Goal: Navigation & Orientation: Understand site structure

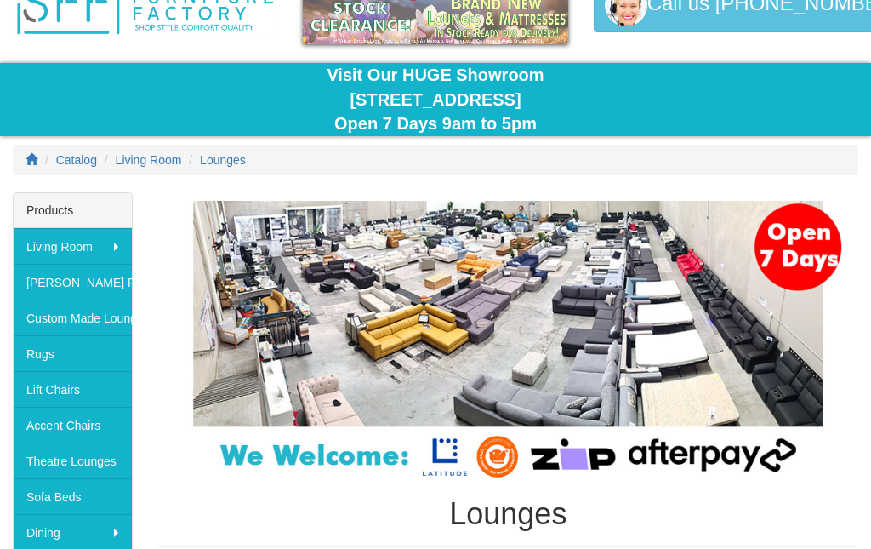
scroll to position [95, 0]
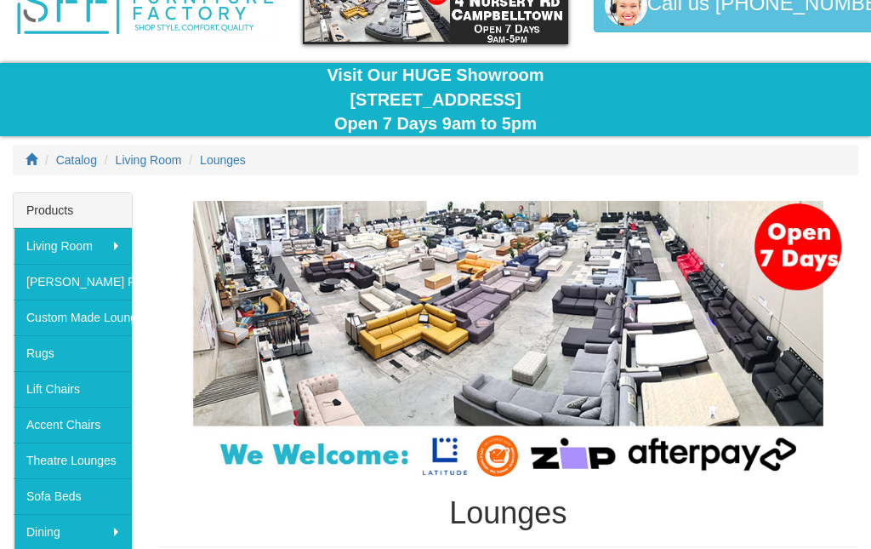
click at [328, 333] on img at bounding box center [508, 340] width 700 height 279
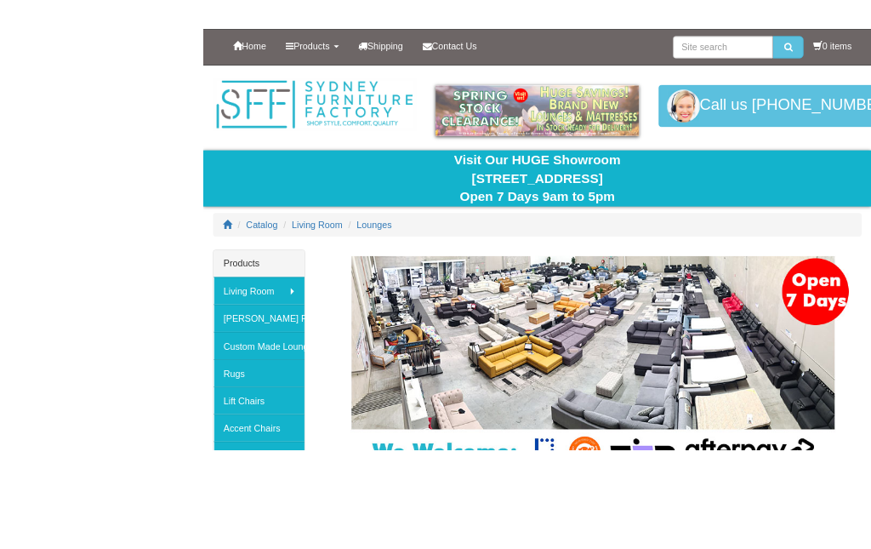
scroll to position [145, 0]
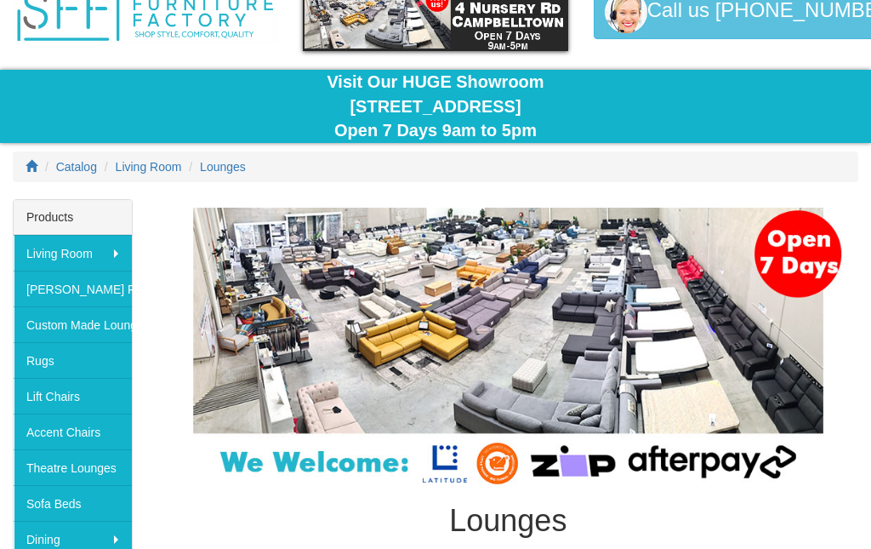
scroll to position [95, 0]
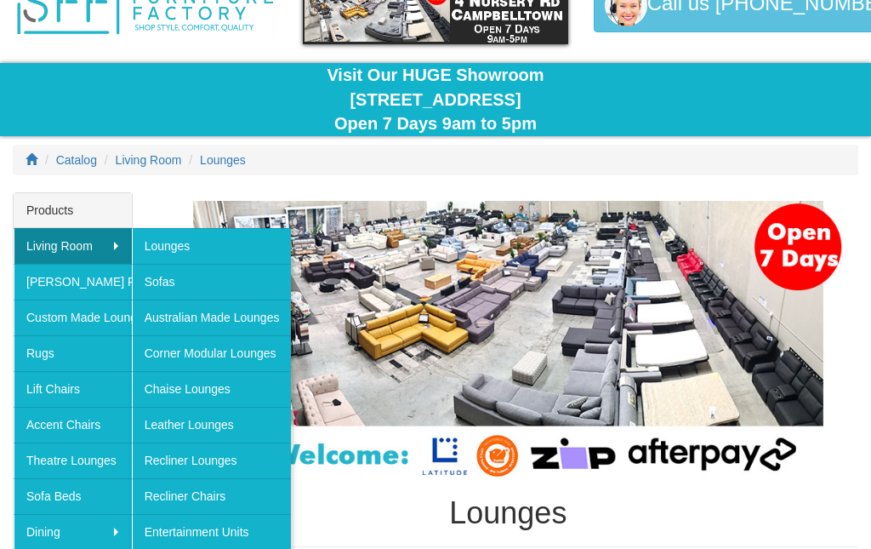
click at [170, 356] on link "Corner Modular Lounges" at bounding box center [212, 353] width 160 height 36
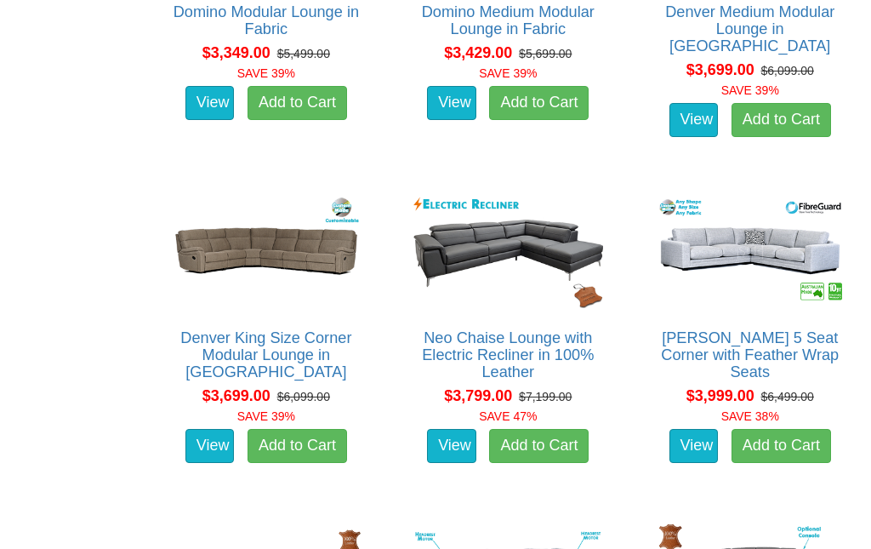
scroll to position [3028, 0]
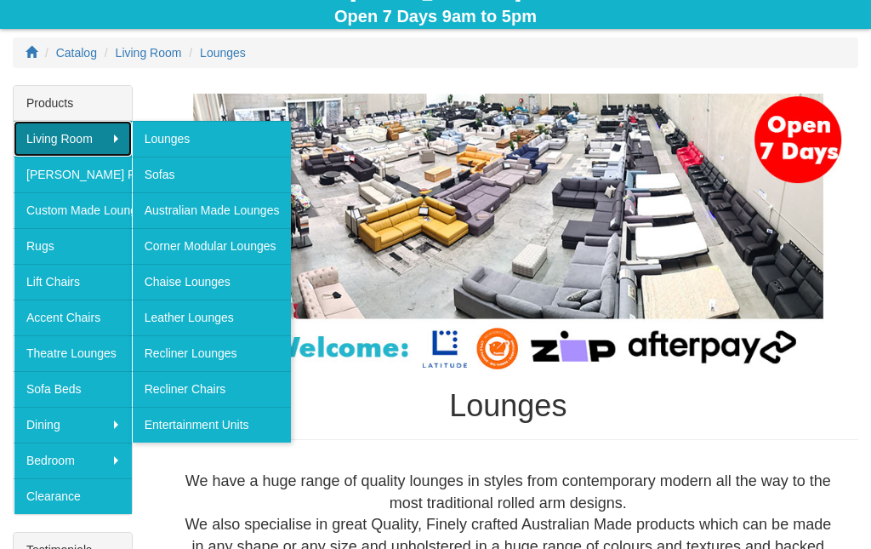
scroll to position [203, 0]
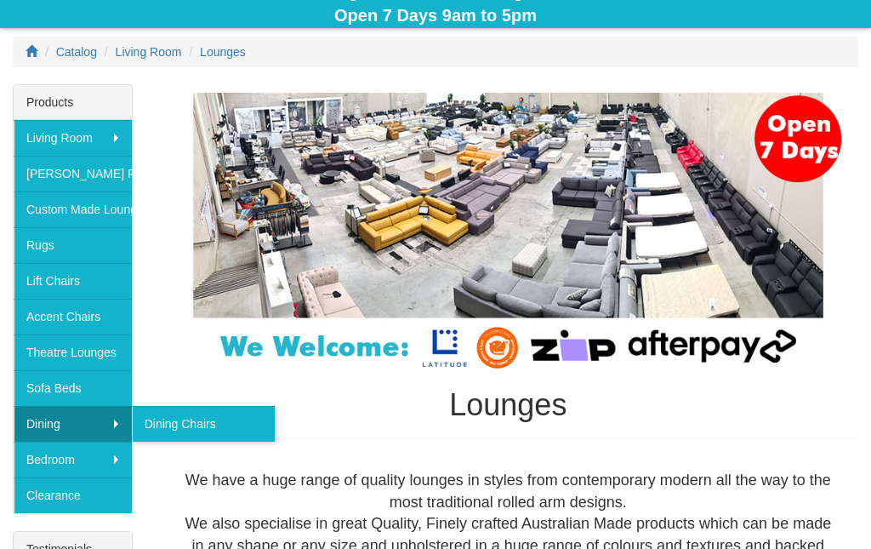
click at [170, 428] on link "Dining Chairs" at bounding box center [203, 424] width 143 height 36
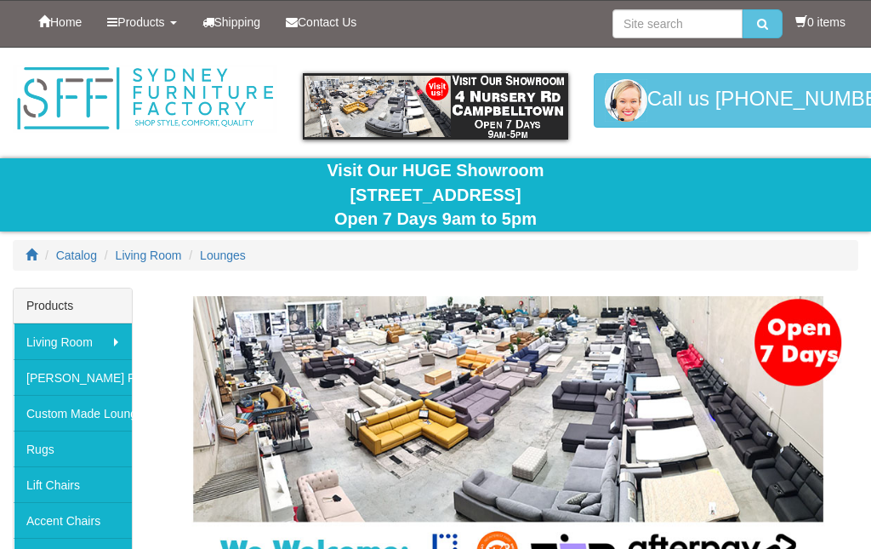
scroll to position [271, 0]
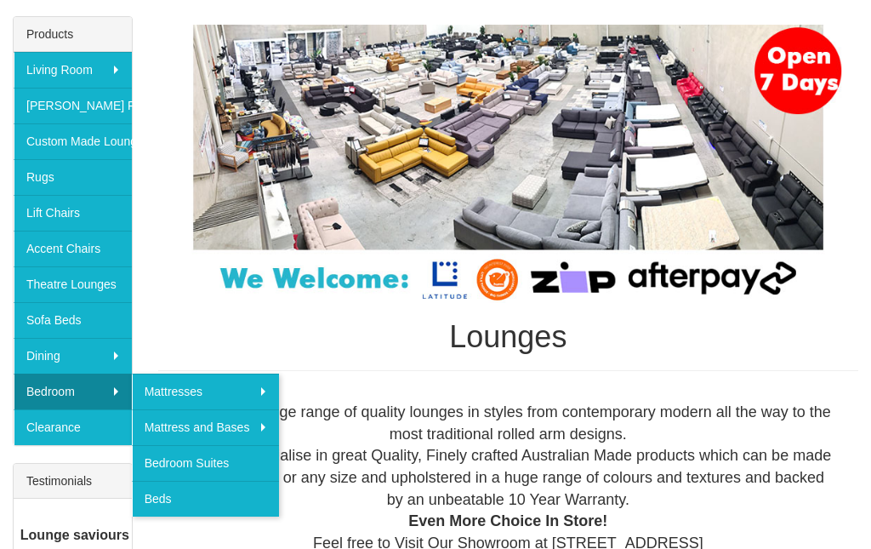
click at [179, 462] on link "Bedroom Suites" at bounding box center [206, 463] width 148 height 36
